Goal: Information Seeking & Learning: Check status

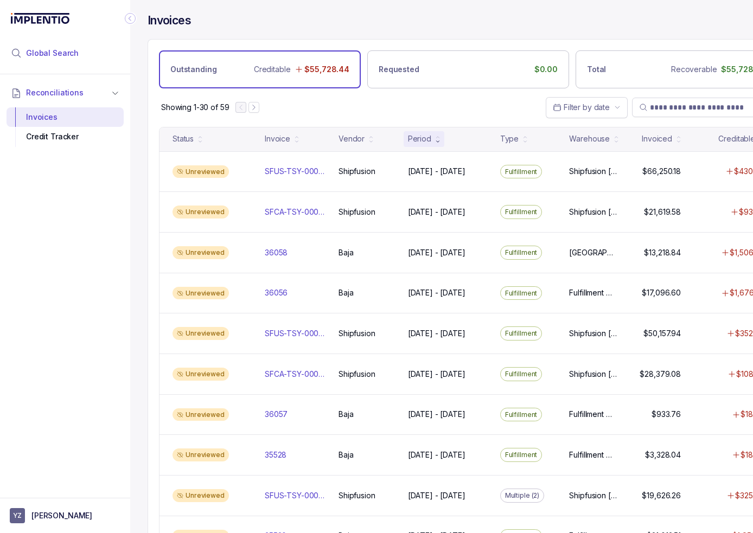
drag, startPoint x: 81, startPoint y: 54, endPoint x: 118, endPoint y: 57, distance: 37.6
click at [81, 54] on li "Global Search" at bounding box center [65, 53] width 117 height 24
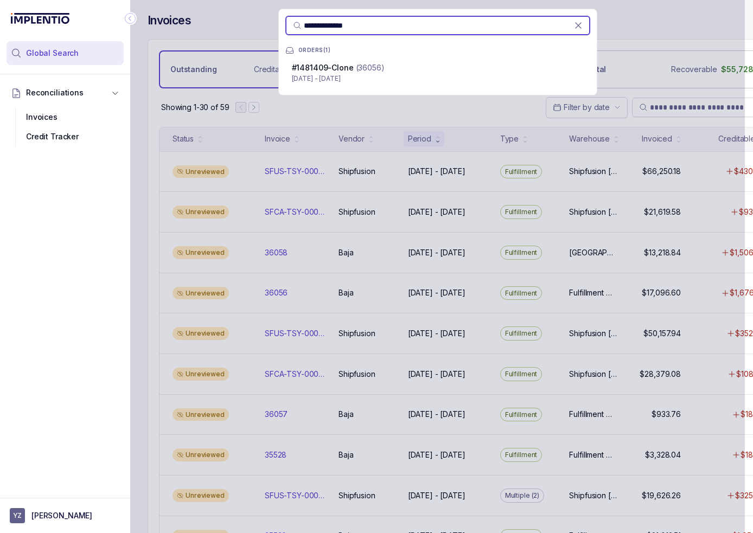
type input "**********"
click at [347, 66] on span "#1481409-Clone" at bounding box center [323, 67] width 62 height 9
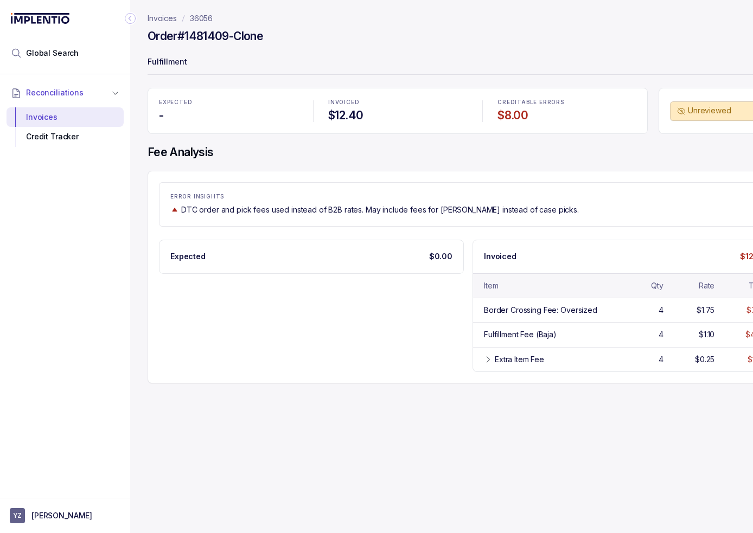
click at [130, 22] on icon "Collapse Icon" at bounding box center [130, 18] width 11 height 11
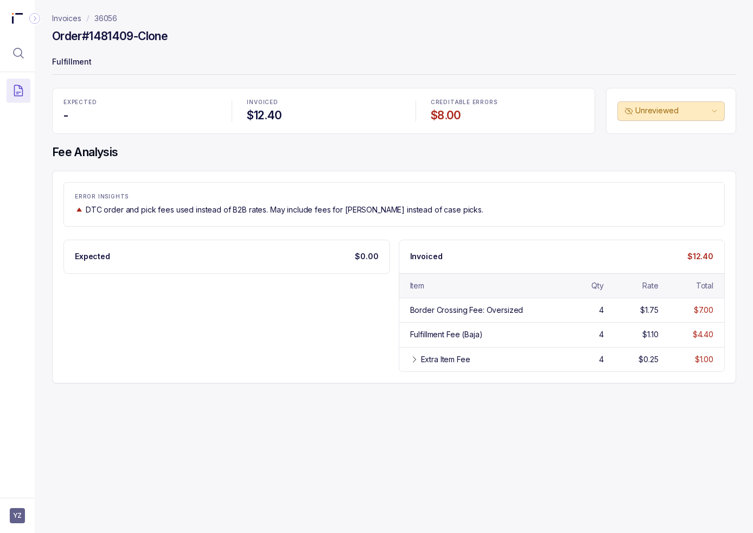
click at [208, 310] on div "Expected $0.00 Invoiced $12.40 Item Qty Rate Total Border Crossing Fee: Oversiz…" at bounding box center [393, 306] width 661 height 132
drag, startPoint x: 85, startPoint y: 208, endPoint x: 227, endPoint y: 212, distance: 142.2
click at [227, 212] on div "DTC order and pick fees used instead of B2B rates. May include fees for [PERSON…" at bounding box center [394, 209] width 638 height 11
click at [251, 212] on p "DTC order and pick fees used instead of B2B rates. May include fees for [PERSON…" at bounding box center [285, 209] width 398 height 11
drag, startPoint x: 216, startPoint y: 208, endPoint x: 356, endPoint y: 204, distance: 140.5
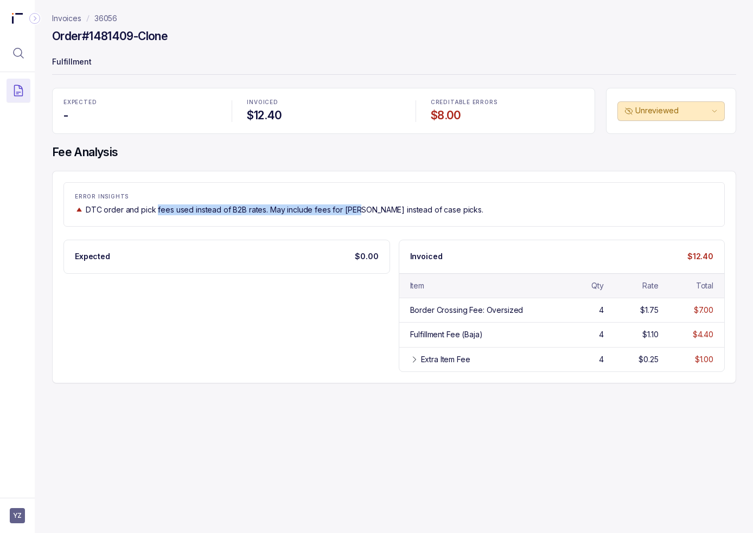
click at [356, 204] on p "DTC order and pick fees used instead of B2B rates. May include fees for [PERSON…" at bounding box center [285, 209] width 398 height 11
click at [367, 208] on p "DTC order and pick fees used instead of B2B rates. May include fees for [PERSON…" at bounding box center [285, 209] width 398 height 11
click at [130, 305] on div "Expected $0.00 Invoiced $12.40 Item Qty Rate Total Border Crossing Fee: Oversiz…" at bounding box center [393, 306] width 661 height 132
drag, startPoint x: 473, startPoint y: 117, endPoint x: 431, endPoint y: 118, distance: 42.3
click at [431, 118] on h4 "$8.00" at bounding box center [507, 115] width 153 height 15
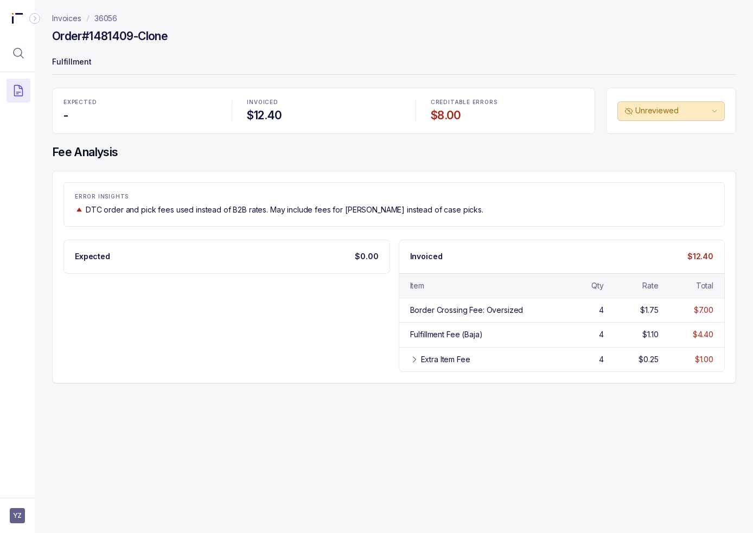
click at [508, 195] on div "ERROR INSIGHTS DTC order and pick fees used instead of B2B rates. May include f…" at bounding box center [393, 204] width 661 height 44
click at [89, 284] on div "Expected $0.00 Invoiced $12.40 Item Qty Rate Total Border Crossing Fee: Oversiz…" at bounding box center [393, 306] width 661 height 132
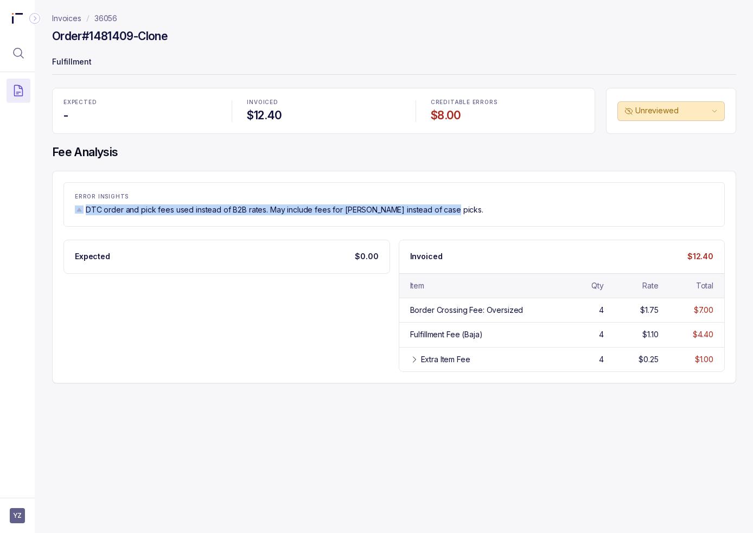
drag, startPoint x: 84, startPoint y: 210, endPoint x: 449, endPoint y: 209, distance: 365.5
click at [449, 209] on div "DTC order and pick fees used instead of B2B rates. May include fees for [PERSON…" at bounding box center [394, 209] width 638 height 11
click at [450, 210] on div "DTC order and pick fees used instead of B2B rates. May include fees for [PERSON…" at bounding box center [394, 209] width 638 height 11
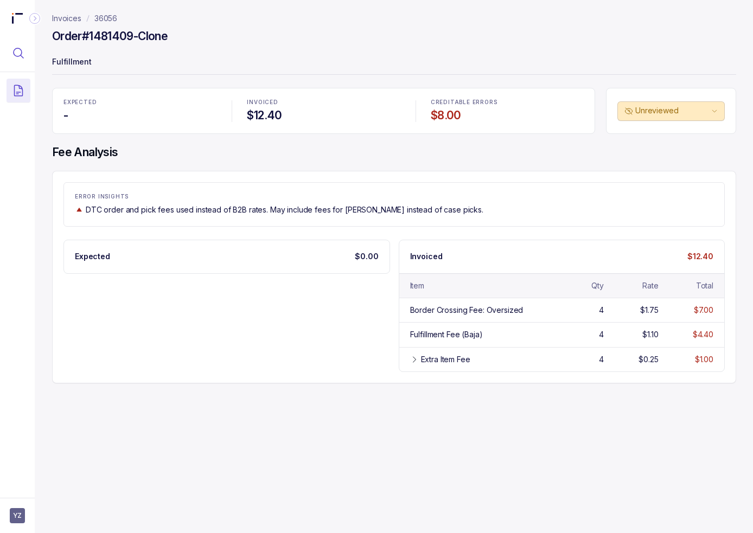
click at [26, 54] on button "Menu Icon Button MagnifyingGlassIcon" at bounding box center [19, 53] width 24 height 24
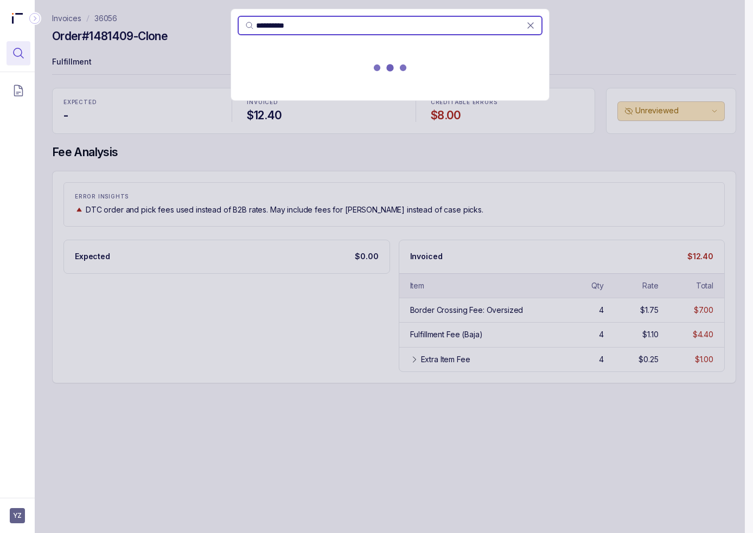
type input "**********"
click at [265, 67] on div at bounding box center [390, 70] width 318 height 48
click at [265, 67] on span "#1466231-1" at bounding box center [265, 67] width 43 height 9
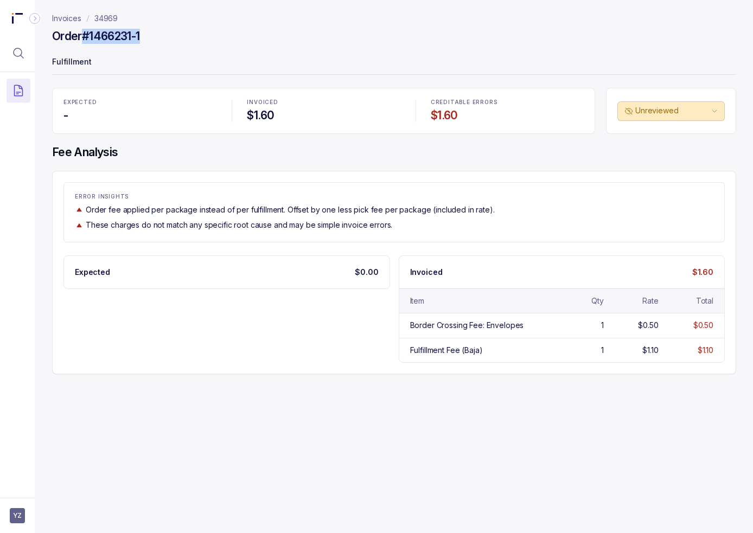
drag, startPoint x: 152, startPoint y: 36, endPoint x: 85, endPoint y: 39, distance: 67.3
click at [85, 39] on div "Order #1466231-1" at bounding box center [394, 38] width 684 height 20
copy h4 "#1466231-1"
click at [23, 52] on icon "Menu Icon Button MagnifyingGlassIcon" at bounding box center [18, 53] width 13 height 13
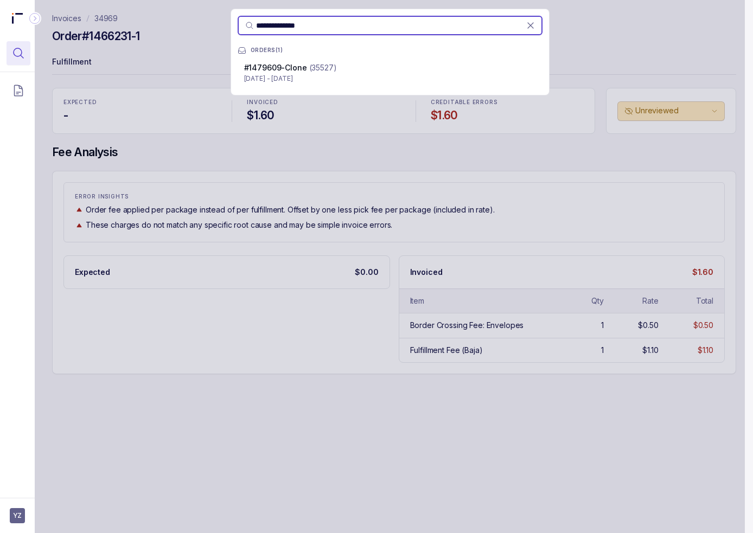
type input "**********"
click at [302, 72] on span "#1479609-Clone" at bounding box center [275, 67] width 63 height 9
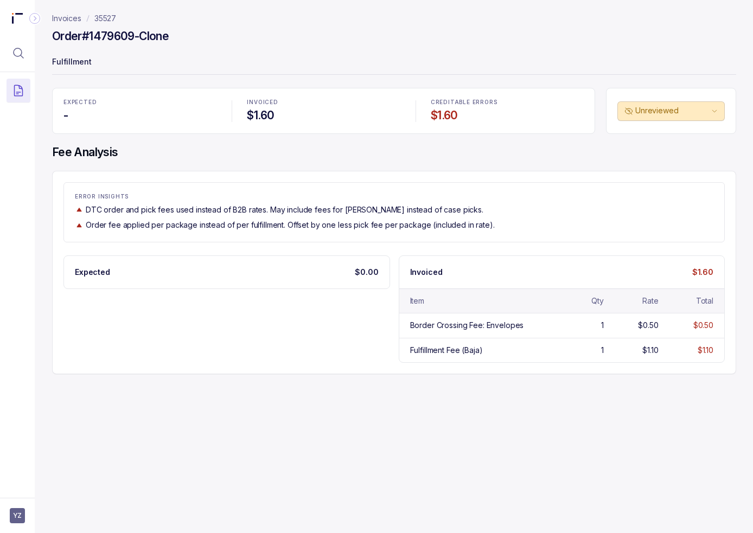
click at [281, 332] on div "Expected $0.00 Invoiced $1.60 Item Qty Rate Total Border Crossing Fee: Envelope…" at bounding box center [393, 309] width 661 height 108
click at [21, 48] on icon "Menu Icon Button MagnifyingGlassIcon" at bounding box center [18, 53] width 13 height 13
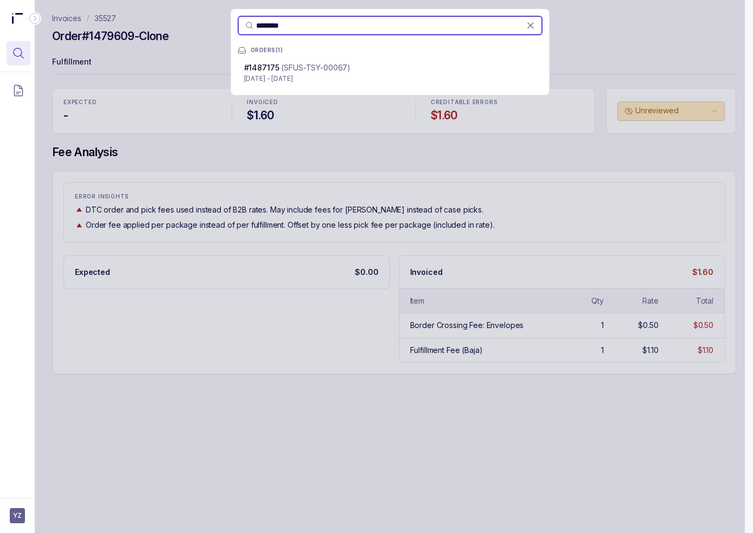
type input "********"
click at [347, 76] on p "[DATE] - [DATE]" at bounding box center [390, 78] width 292 height 11
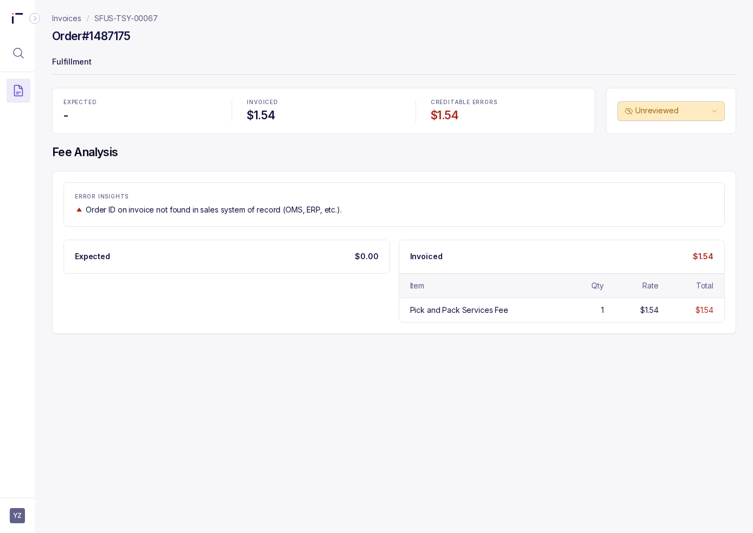
click at [421, 329] on div "ERROR INSIGHTS Order ID on invoice not found in sales system of record (OMS, ER…" at bounding box center [394, 252] width 684 height 163
click at [373, 375] on div "Invoices SFUS-TSY-00067 Order #1487175 Fulfillment EXPECTED - INVOICED $1.54 CR…" at bounding box center [390, 266] width 710 height 533
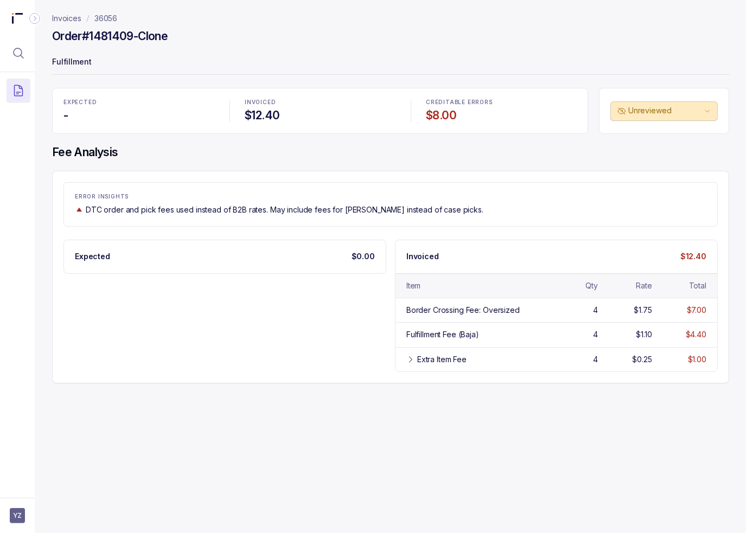
click at [171, 153] on h4 "Fee Analysis" at bounding box center [390, 152] width 677 height 15
drag, startPoint x: 153, startPoint y: 173, endPoint x: 158, endPoint y: 151, distance: 22.1
click at [154, 173] on div "ERROR INSIGHTS DTC order and pick fees used instead of B2B rates. May include f…" at bounding box center [390, 277] width 677 height 213
click at [151, 182] on div "ERROR INSIGHTS DTC order and pick fees used instead of B2B rates. May include f…" at bounding box center [390, 204] width 654 height 44
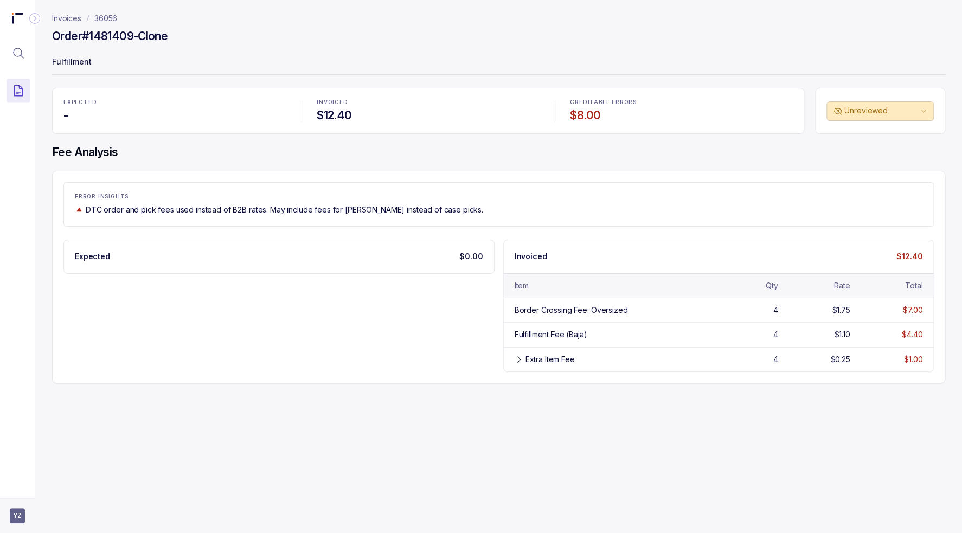
click at [14, 514] on span "YZ" at bounding box center [17, 515] width 15 height 15
click at [16, 492] on icon at bounding box center [18, 492] width 9 height 9
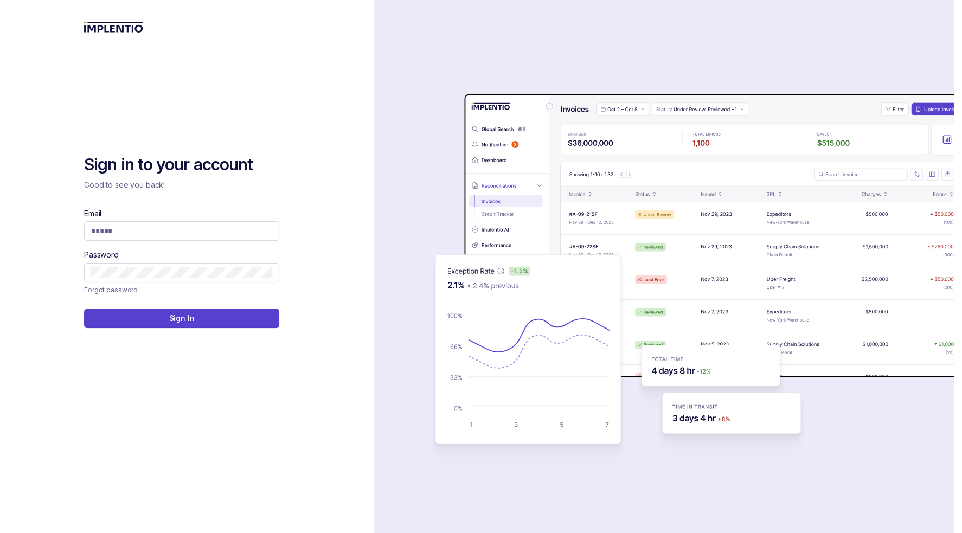
click at [140, 220] on div "Email" at bounding box center [181, 224] width 195 height 33
click at [141, 232] on input "Email" at bounding box center [181, 231] width 181 height 11
type input "**********"
